Goal: Information Seeking & Learning: Check status

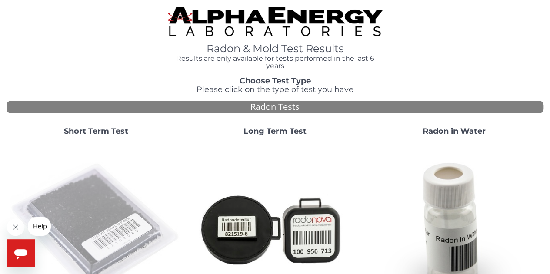
click at [84, 218] on img at bounding box center [96, 229] width 172 height 172
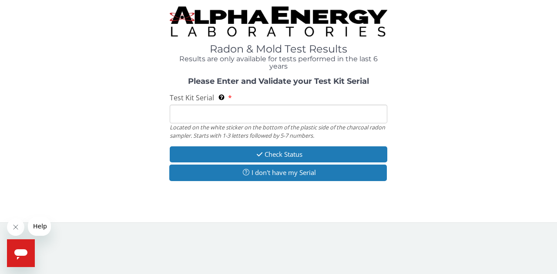
click at [254, 115] on input "Test Kit Serial Located on the white sticker on the bottom of the plastic side …" at bounding box center [278, 114] width 217 height 19
type input "FE457431"
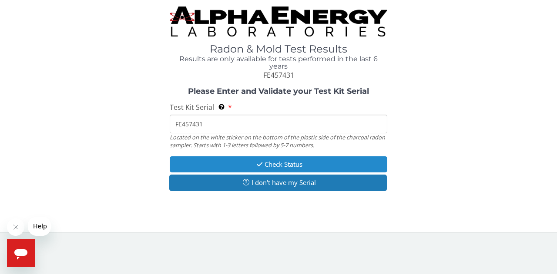
click at [279, 164] on button "Check Status" at bounding box center [278, 165] width 217 height 16
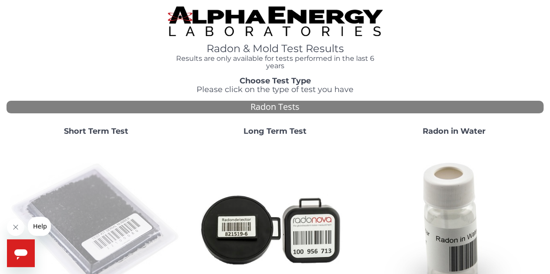
click at [85, 216] on img at bounding box center [96, 229] width 172 height 172
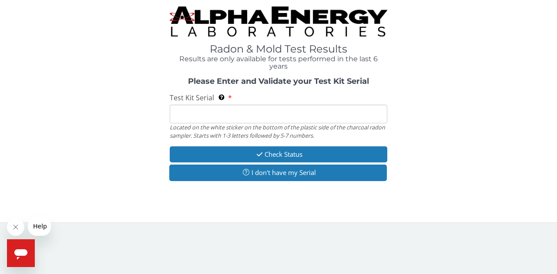
click at [321, 117] on input "Test Kit Serial Located on the white sticker on the bottom of the plastic side …" at bounding box center [278, 114] width 217 height 19
type input "FE457234"
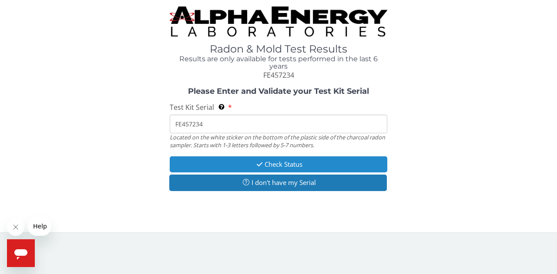
click at [317, 166] on button "Check Status" at bounding box center [278, 165] width 217 height 16
